Goal: Task Accomplishment & Management: Use online tool/utility

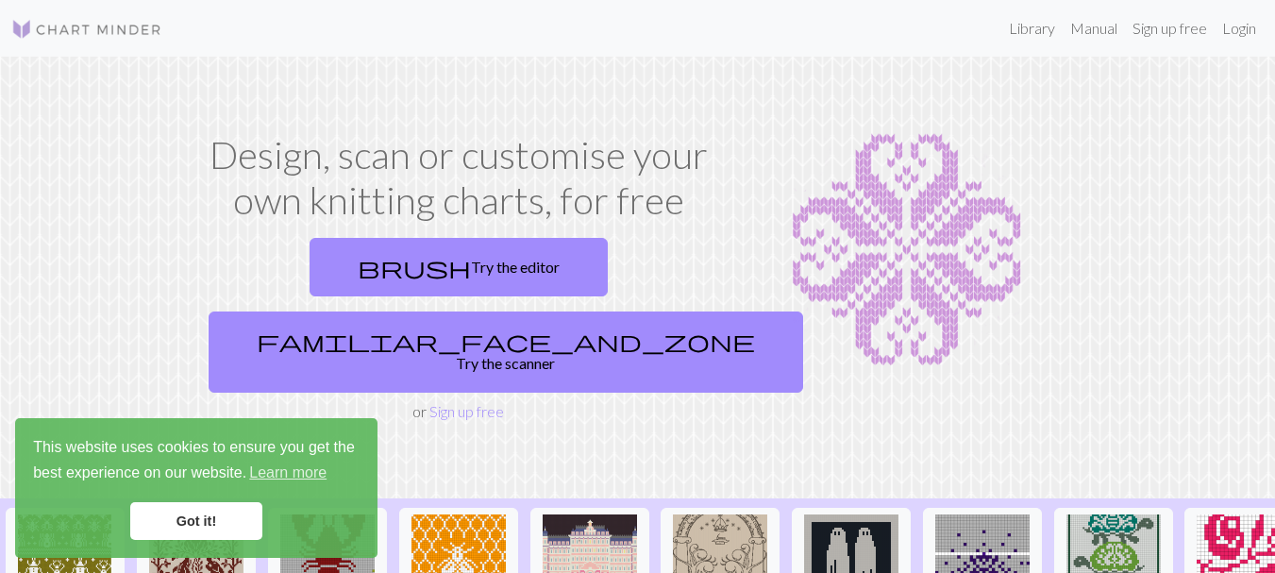
click at [253, 530] on link "Got it!" at bounding box center [196, 521] width 132 height 38
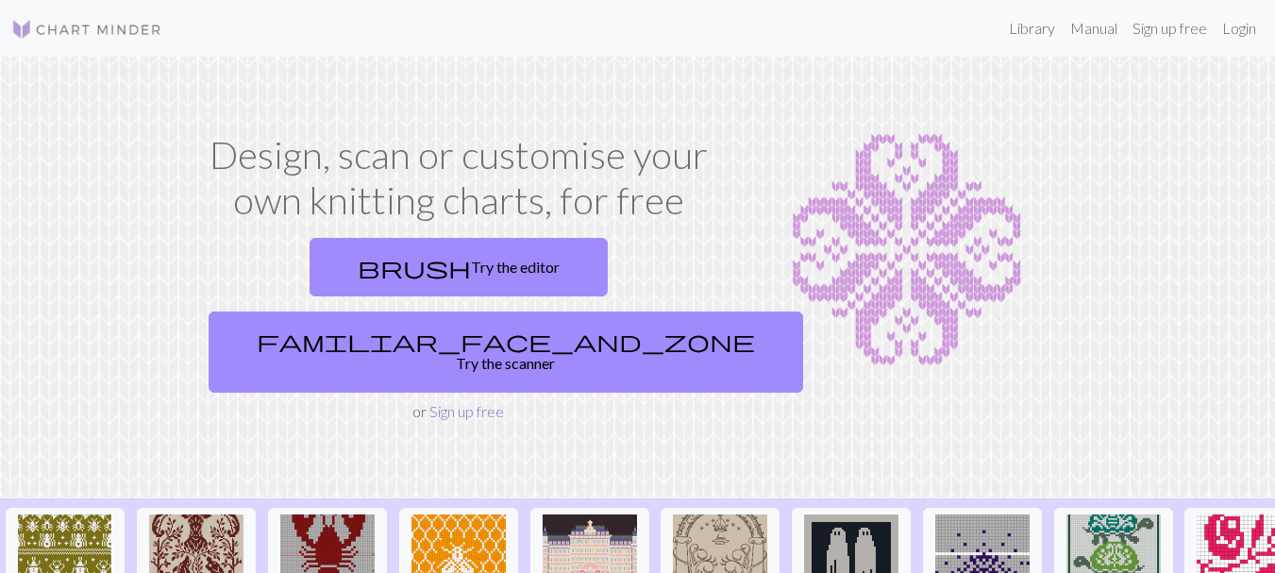
scroll to position [94, 0]
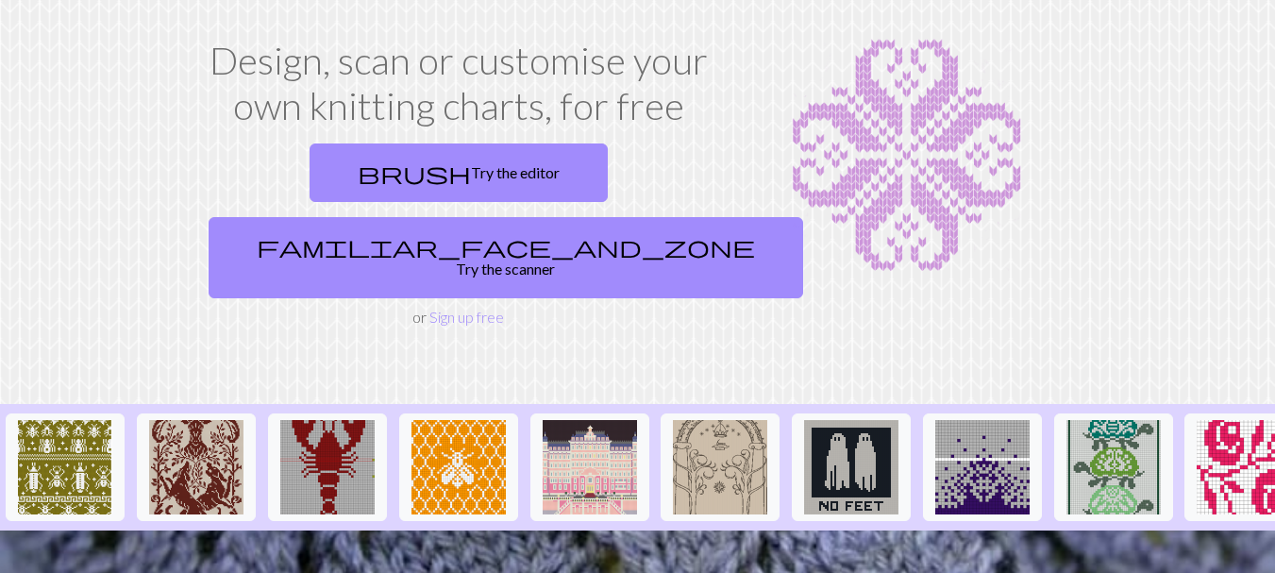
click at [446, 195] on div "brush Try the editor familiar_face_and_zone Try the scanner" at bounding box center [458, 221] width 515 height 170
click at [478, 308] on link "Sign up free" at bounding box center [466, 317] width 75 height 18
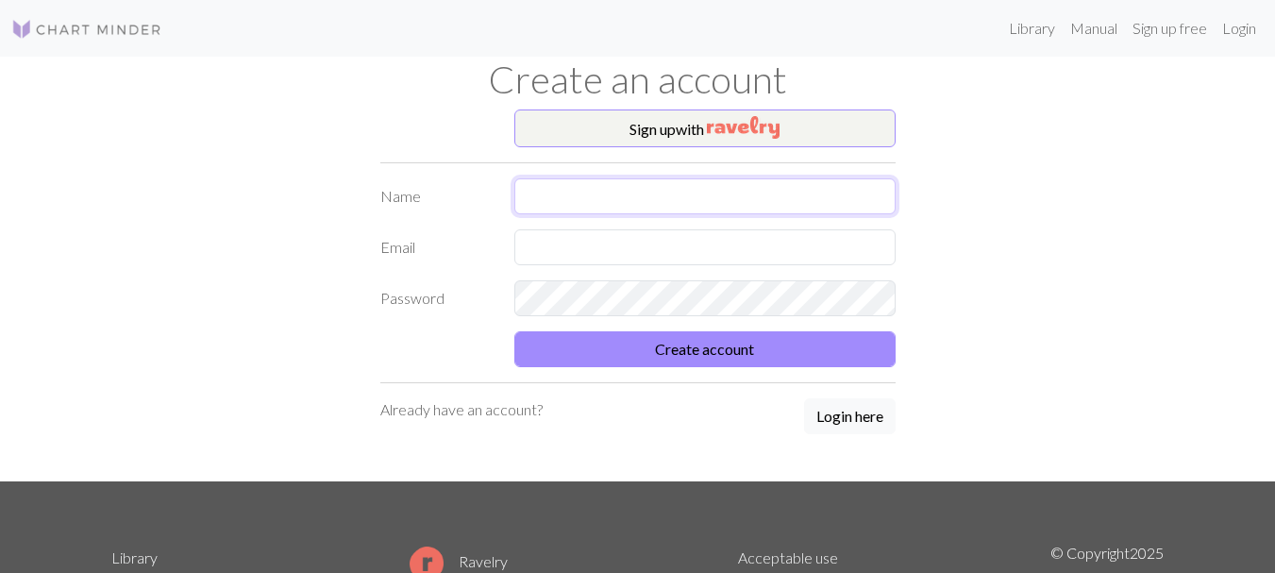
click at [666, 194] on input "text" at bounding box center [704, 196] width 381 height 36
type input "[PERSON_NAME]"
click at [644, 250] on input "text" at bounding box center [704, 247] width 381 height 36
type input "[EMAIL_ADDRESS][DOMAIN_NAME]"
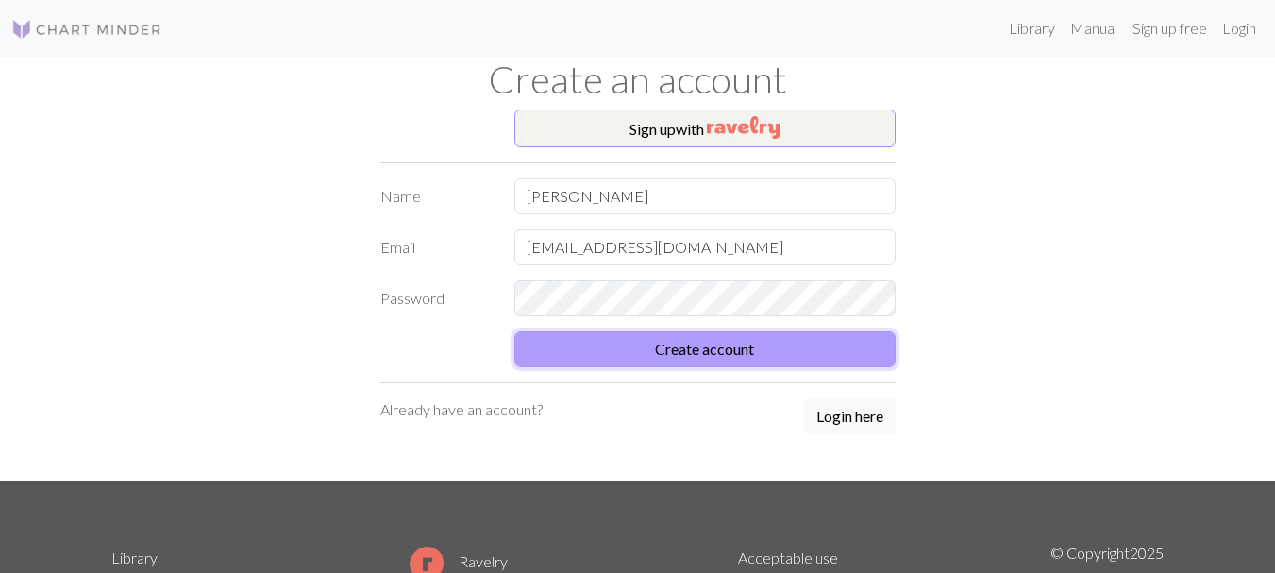
click at [705, 366] on button "Create account" at bounding box center [704, 349] width 381 height 36
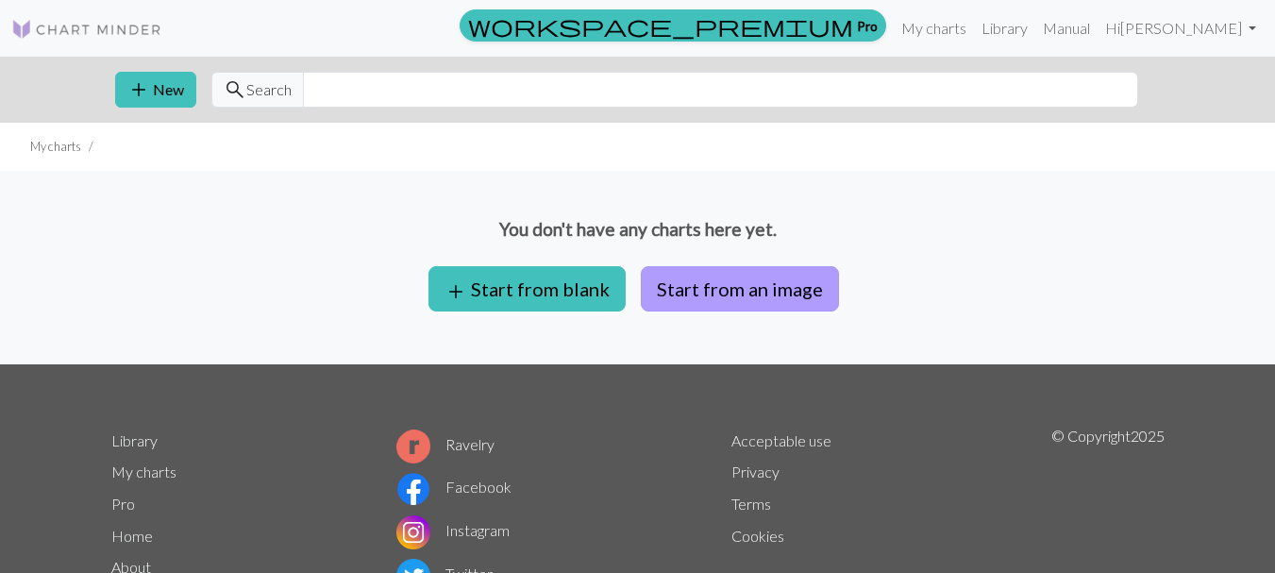
click at [720, 304] on button "Start from an image" at bounding box center [740, 288] width 198 height 45
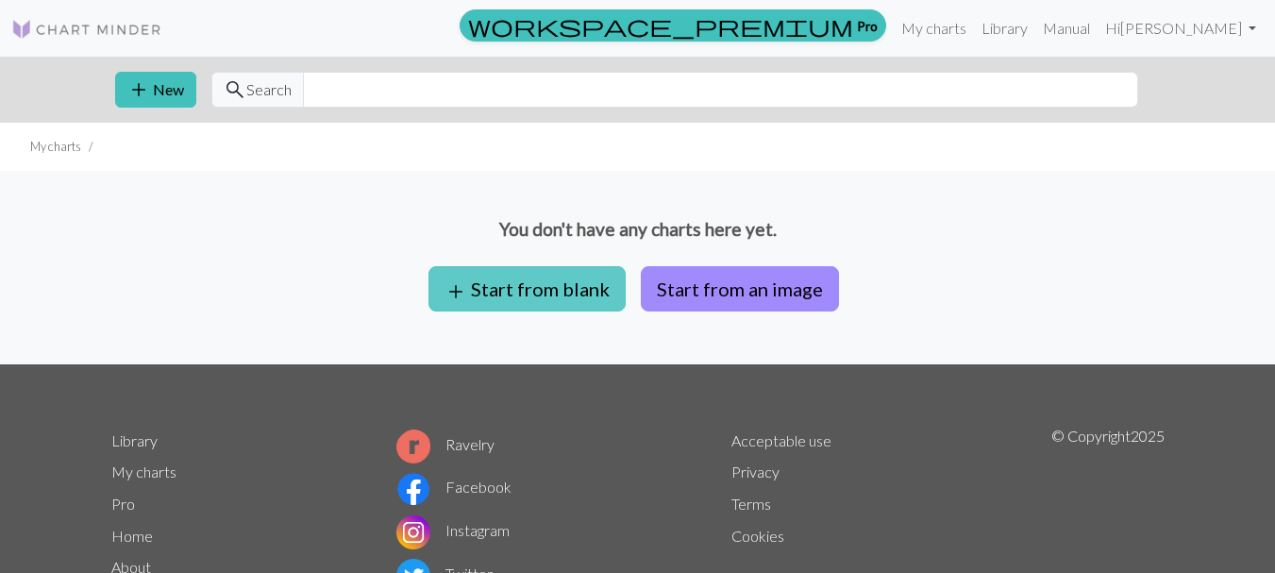
click at [514, 284] on button "add Start from blank" at bounding box center [527, 288] width 197 height 45
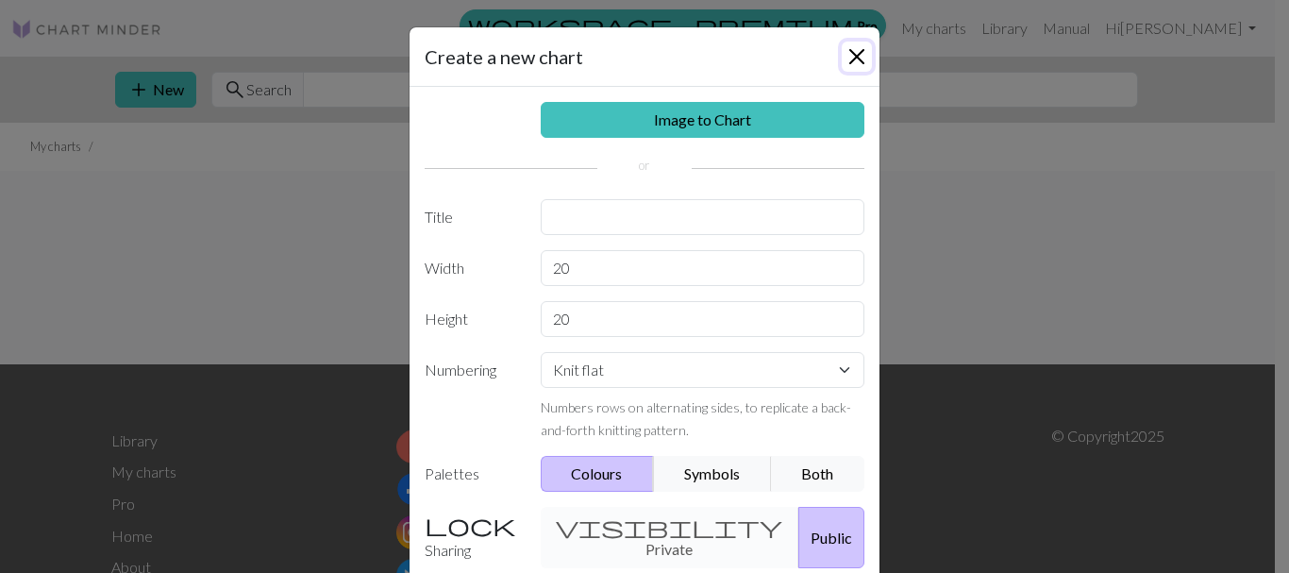
click at [860, 59] on button "Close" at bounding box center [857, 57] width 30 height 30
